Goal: Task Accomplishment & Management: Complete application form

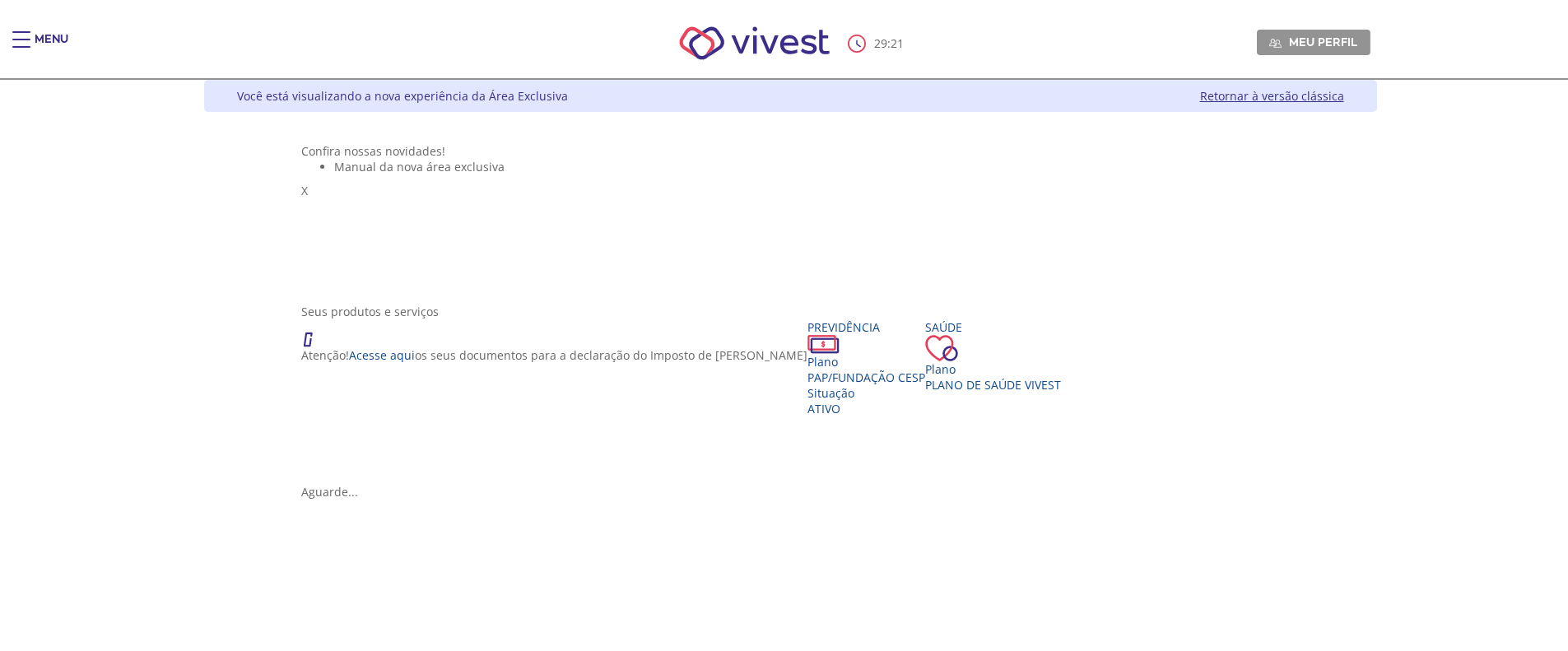
click at [21, 39] on span "Main header" at bounding box center [21, 40] width 18 height 2
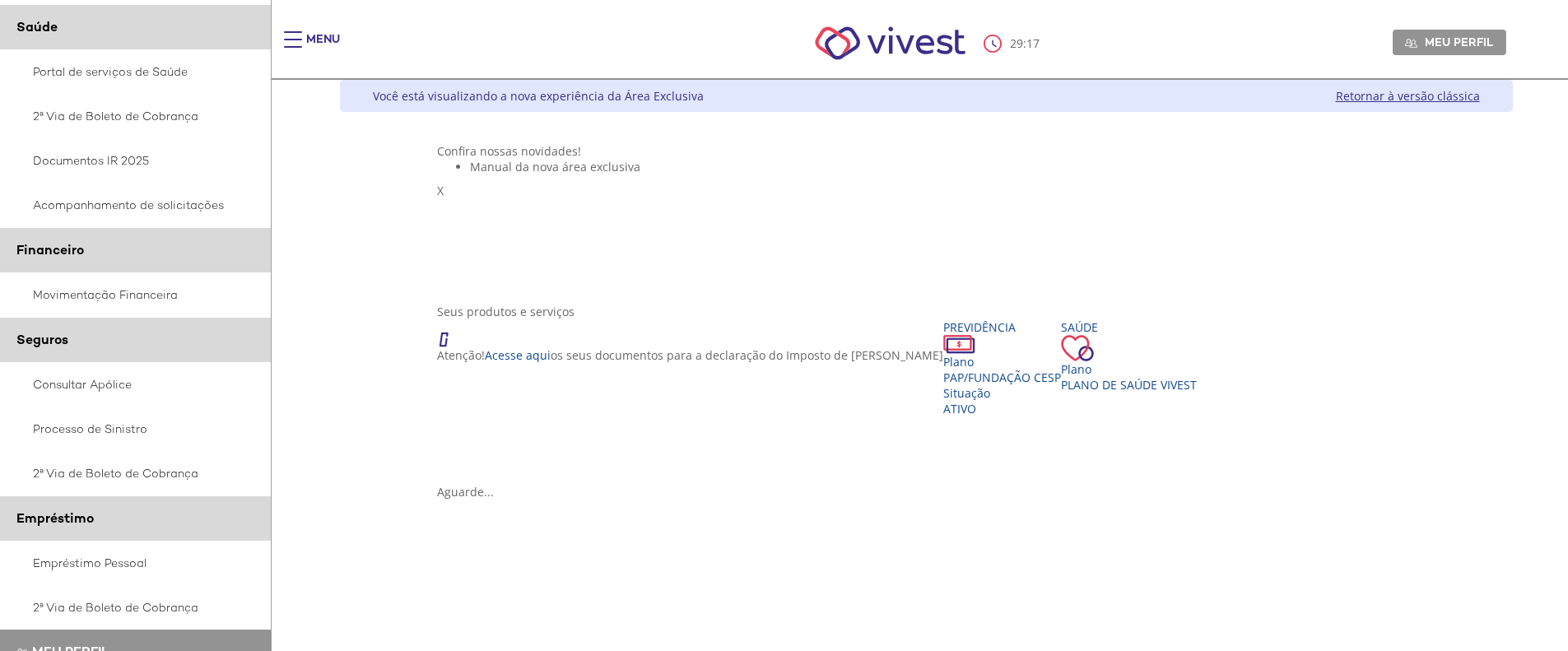
scroll to position [277, 0]
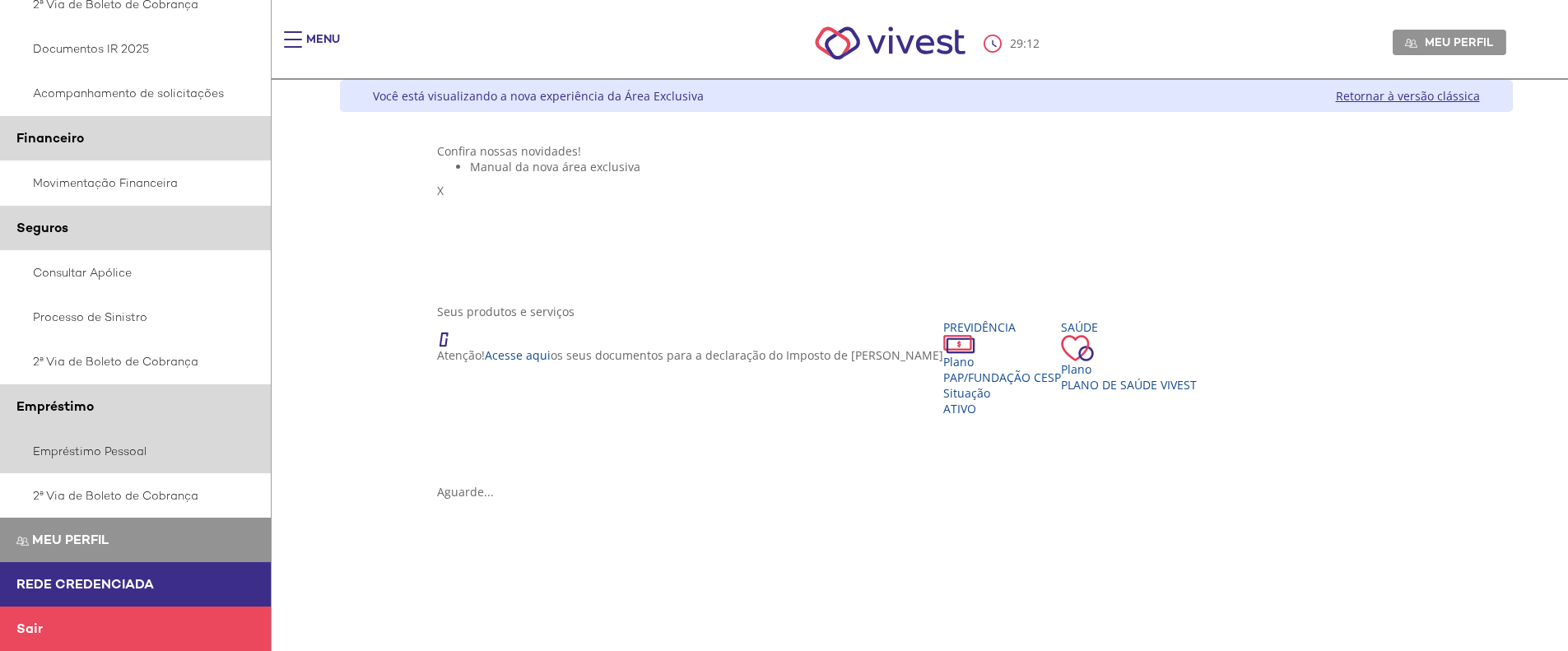
click at [117, 458] on link "Empréstimo Pessoal" at bounding box center [136, 451] width 272 height 45
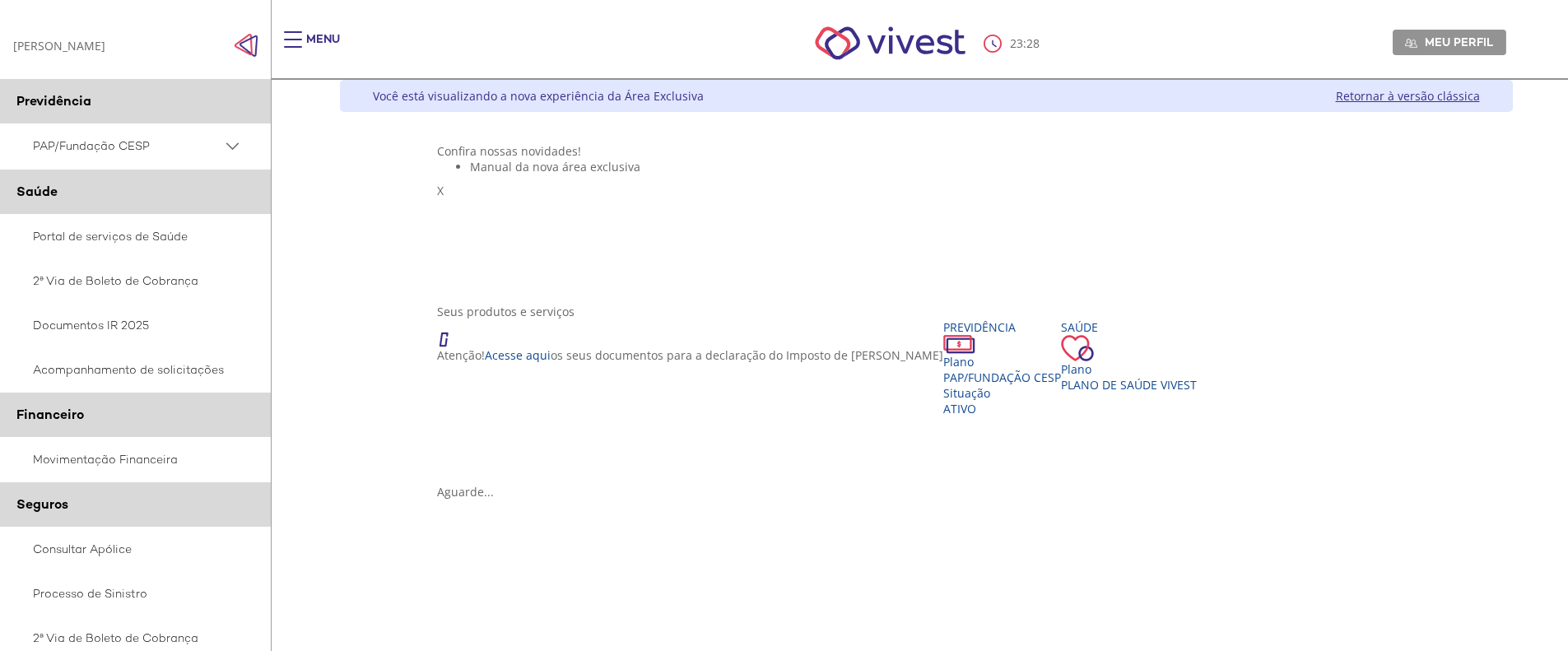
click at [1434, 96] on link "Retornar à versão clássica" at bounding box center [1408, 96] width 144 height 15
